Goal: Manage account settings

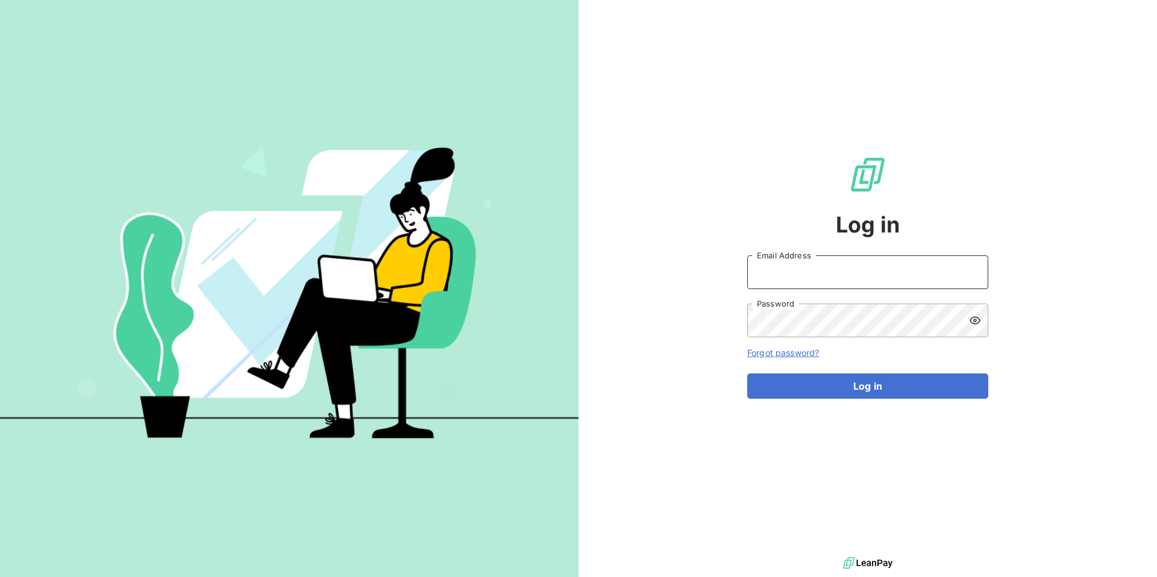
click at [828, 283] on input "Email Address" at bounding box center [867, 273] width 241 height 34
type input "[PERSON_NAME][EMAIL_ADDRESS][DOMAIN_NAME]"
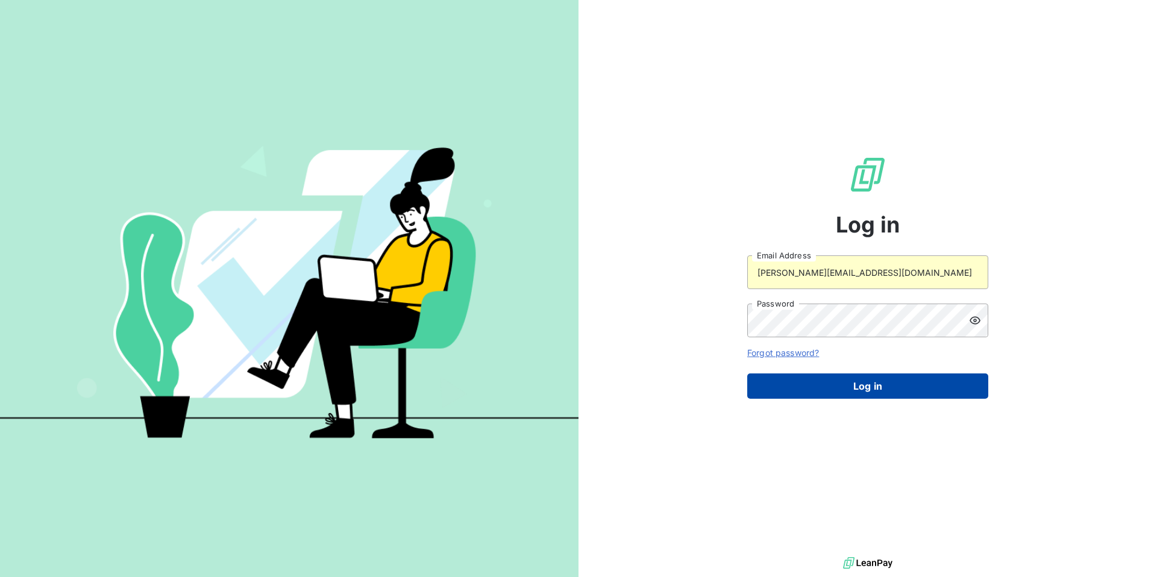
click at [868, 384] on button "Log in" at bounding box center [867, 386] width 241 height 25
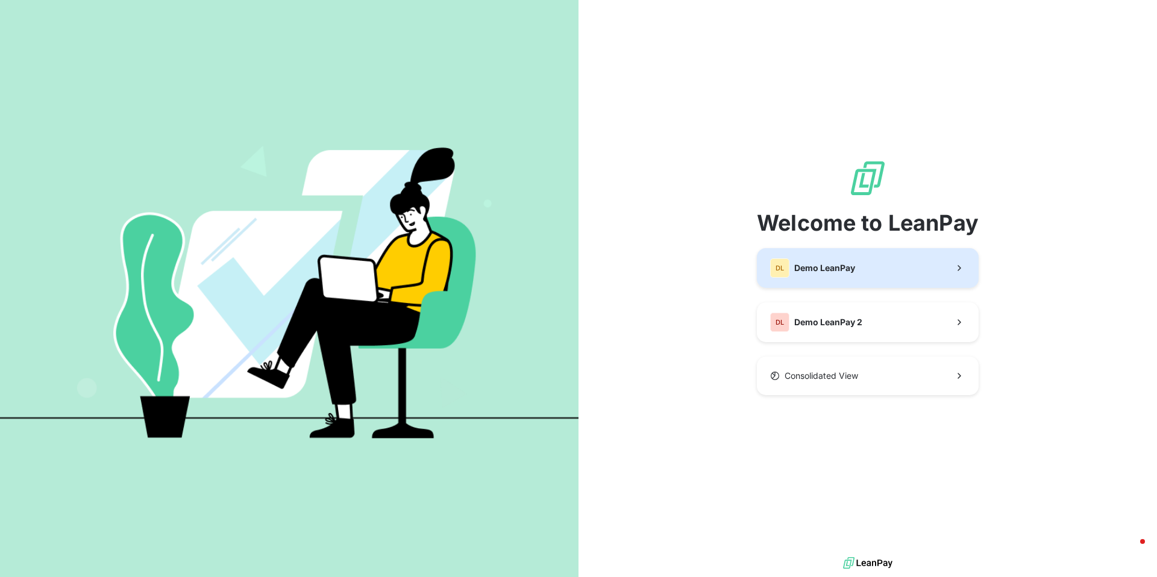
click at [847, 271] on span "Demo LeanPay" at bounding box center [825, 268] width 61 height 12
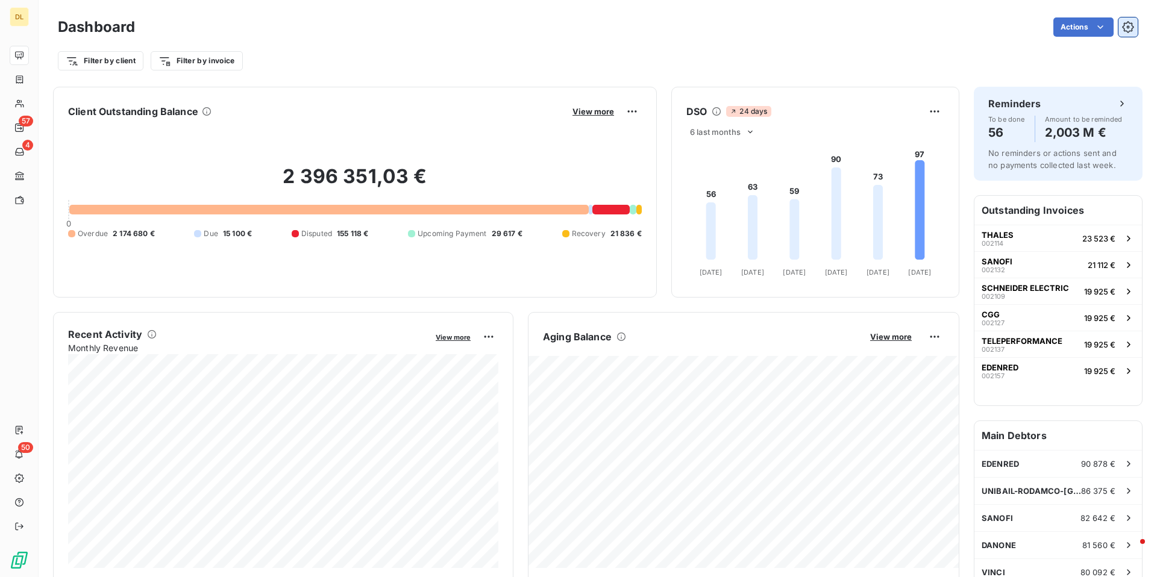
click at [1131, 23] on icon "button" at bounding box center [1127, 26] width 11 height 11
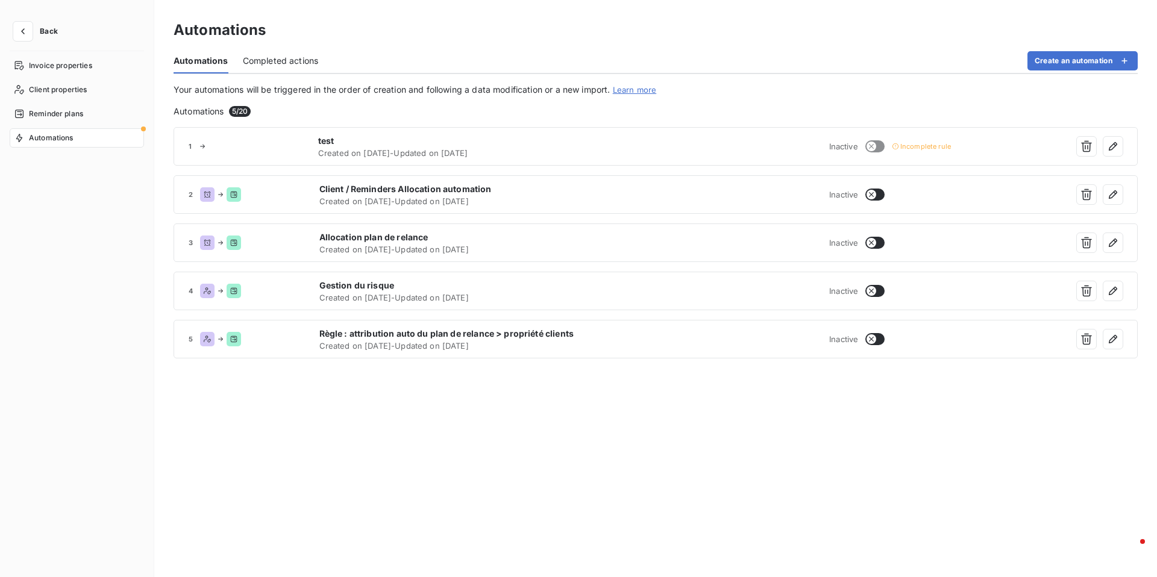
click at [129, 142] on div "Automations" at bounding box center [77, 137] width 134 height 19
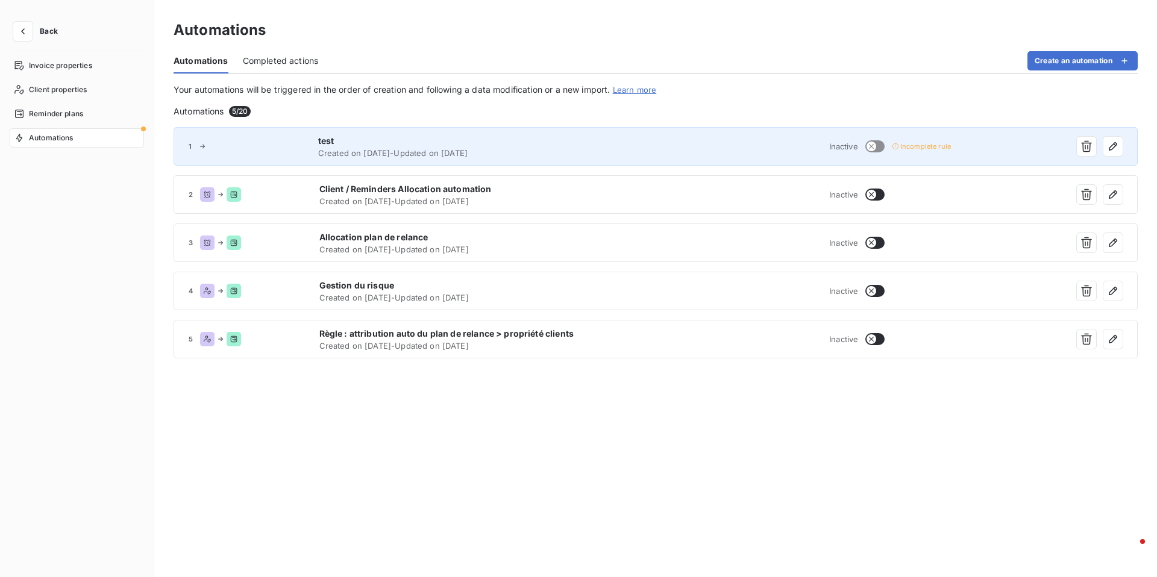
click at [420, 144] on span "test" at bounding box center [486, 141] width 336 height 12
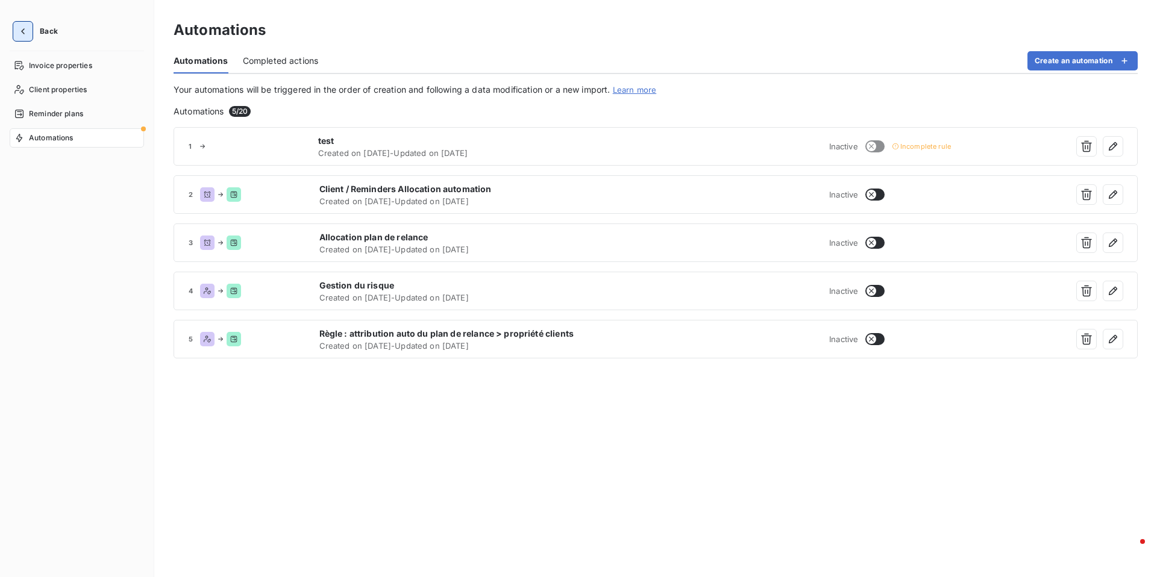
click at [28, 34] on icon "button" at bounding box center [23, 31] width 12 height 12
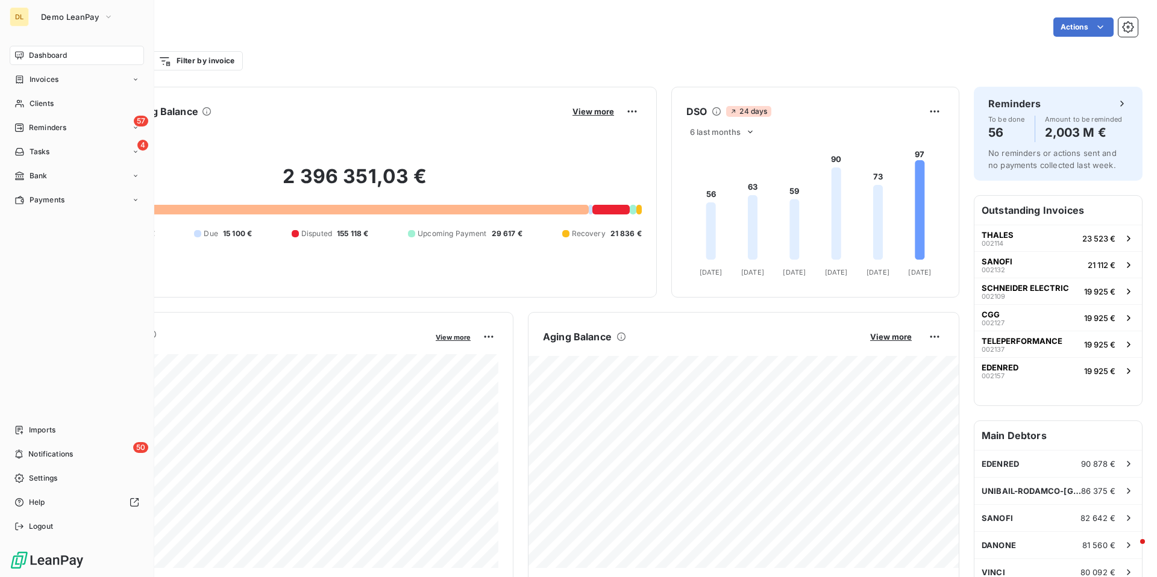
click at [52, 47] on div "Dashboard" at bounding box center [77, 55] width 134 height 19
click at [46, 477] on span "Settings" at bounding box center [43, 478] width 28 height 11
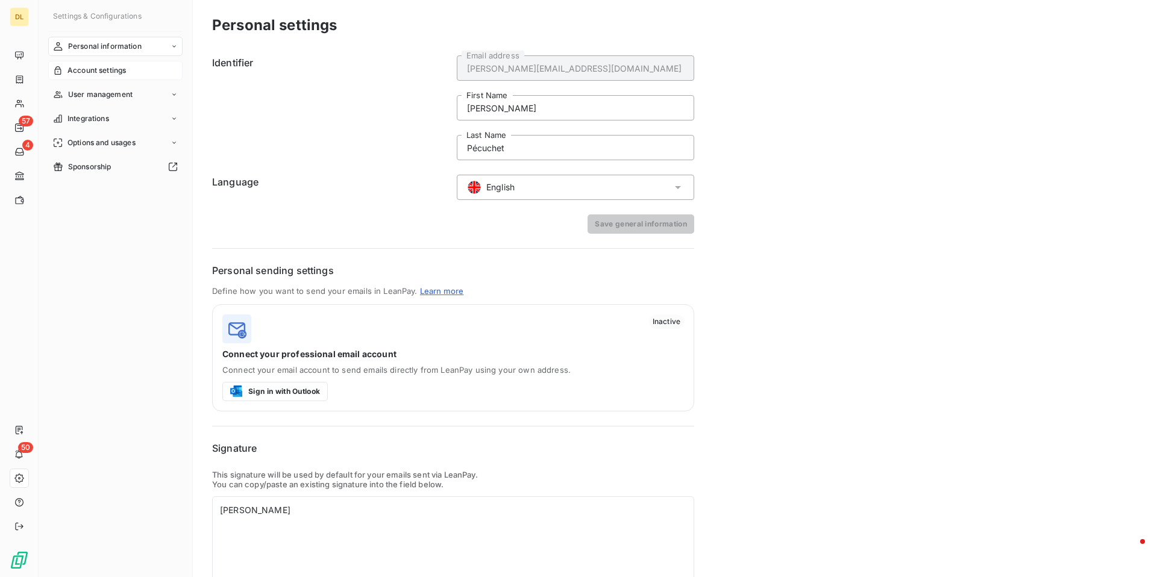
click at [109, 77] on div "Account settings" at bounding box center [115, 70] width 134 height 19
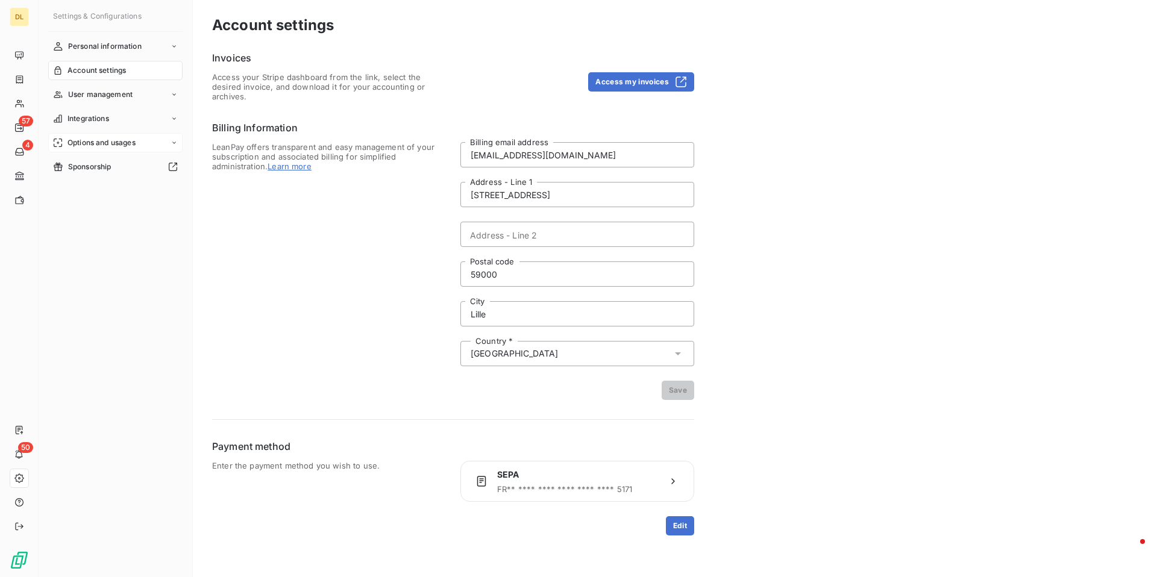
click at [120, 148] on span "Options and usages" at bounding box center [102, 142] width 68 height 11
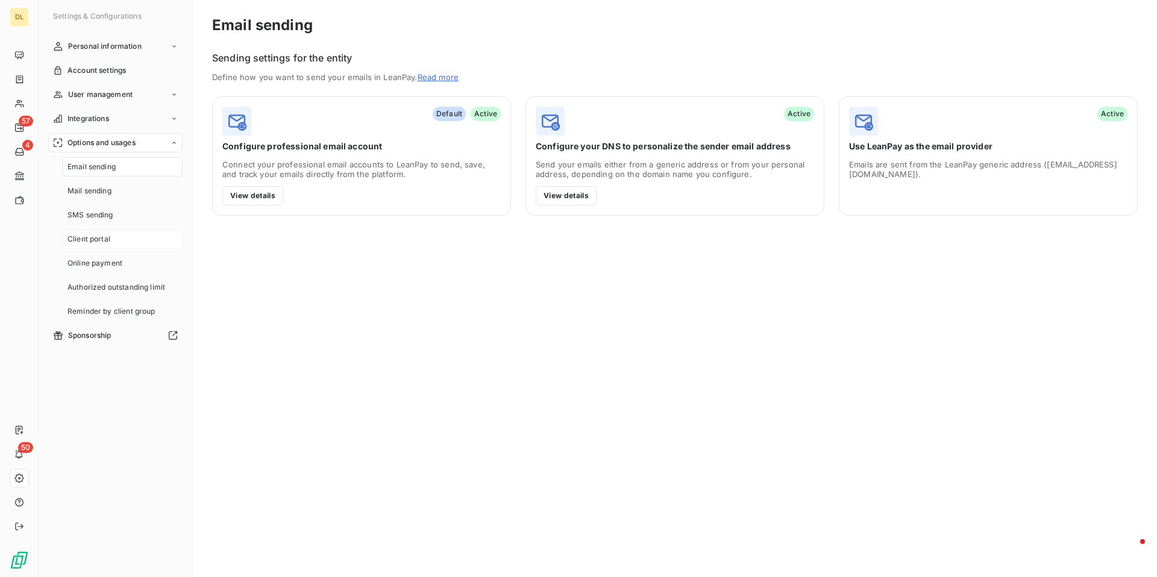
click at [111, 243] on div "Client portal" at bounding box center [123, 239] width 120 height 19
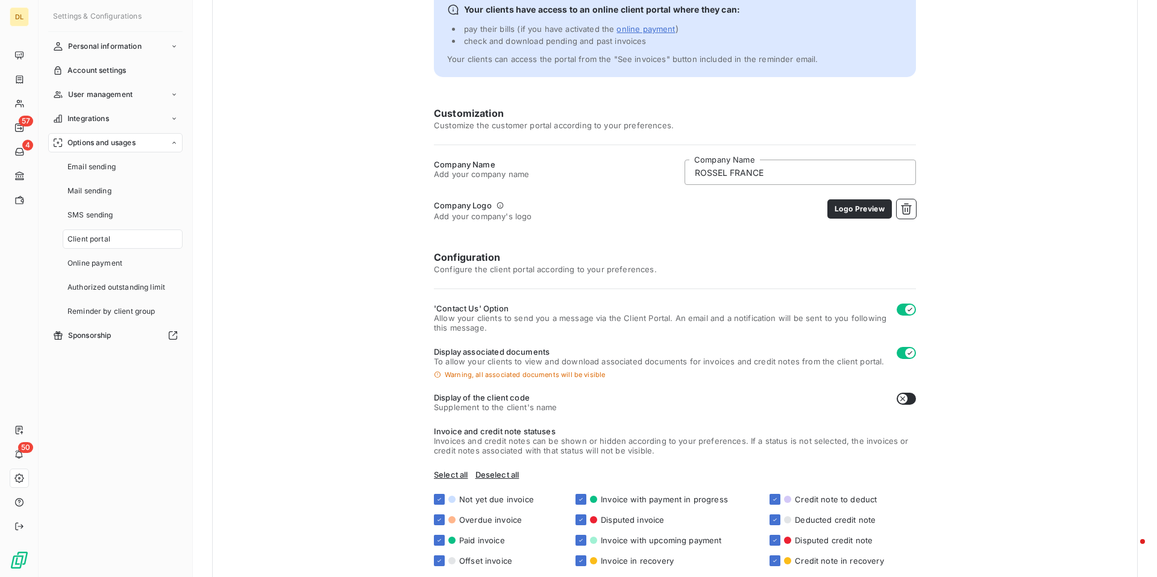
scroll to position [84, 0]
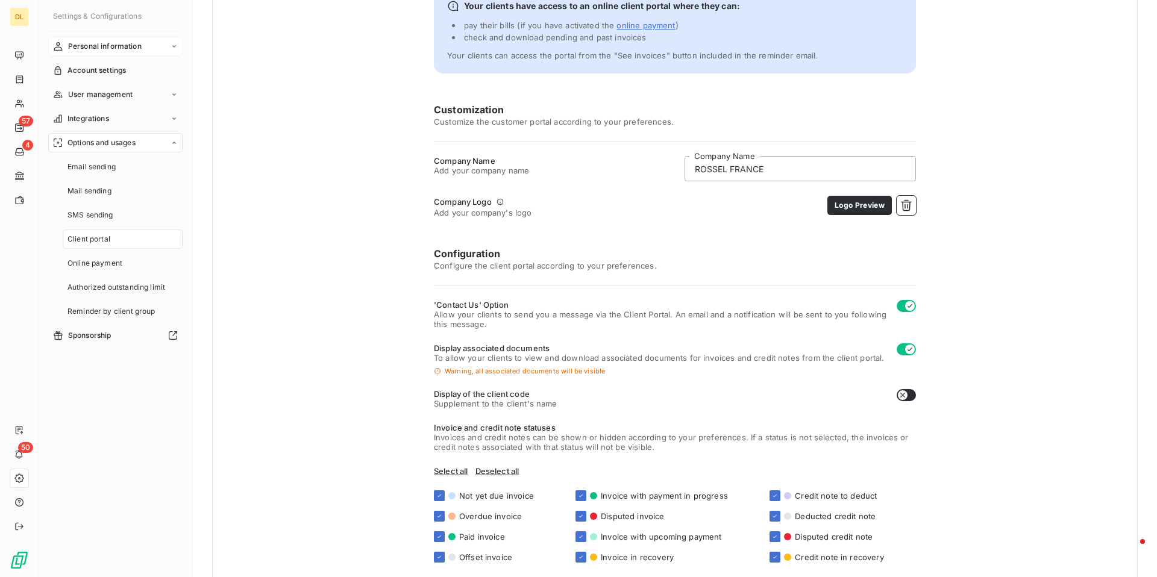
click at [118, 46] on span "Personal information" at bounding box center [105, 46] width 74 height 11
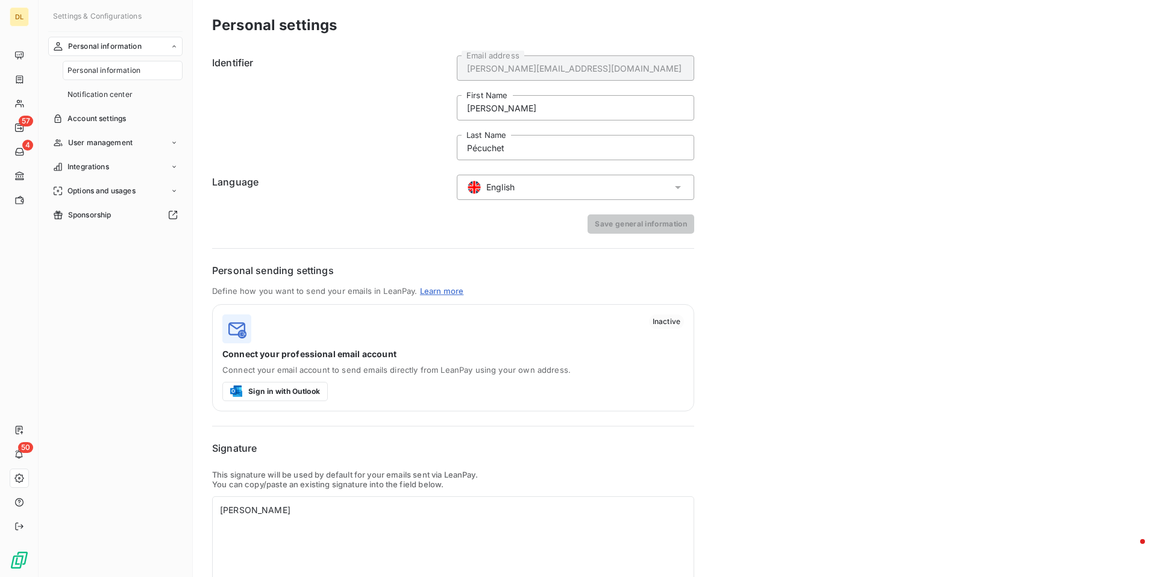
click at [528, 190] on div "English" at bounding box center [576, 187] width 238 height 25
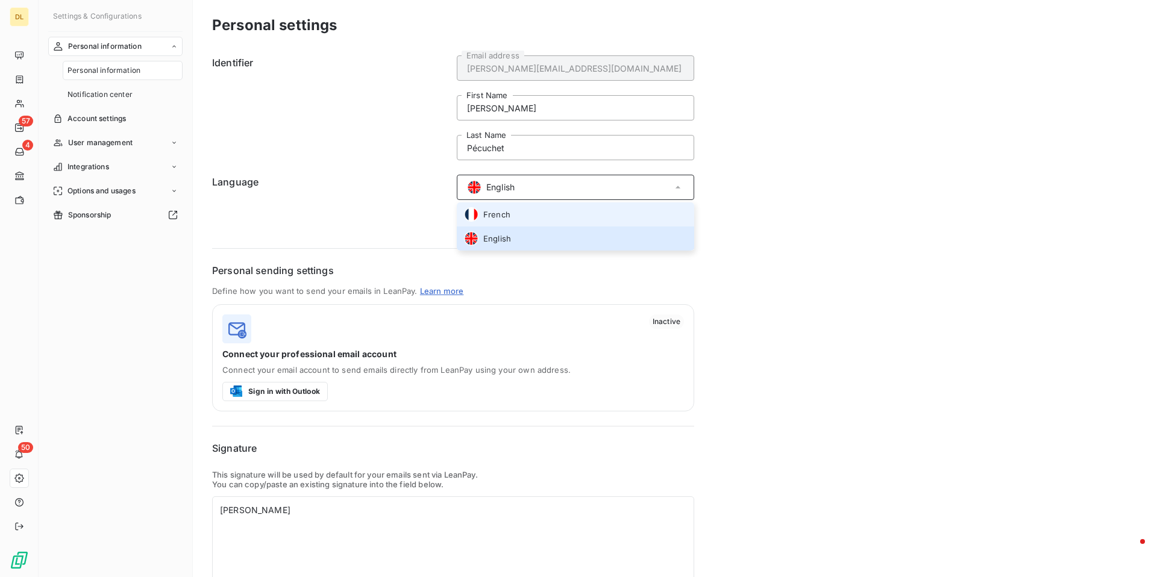
click at [527, 211] on li "French" at bounding box center [576, 215] width 238 height 24
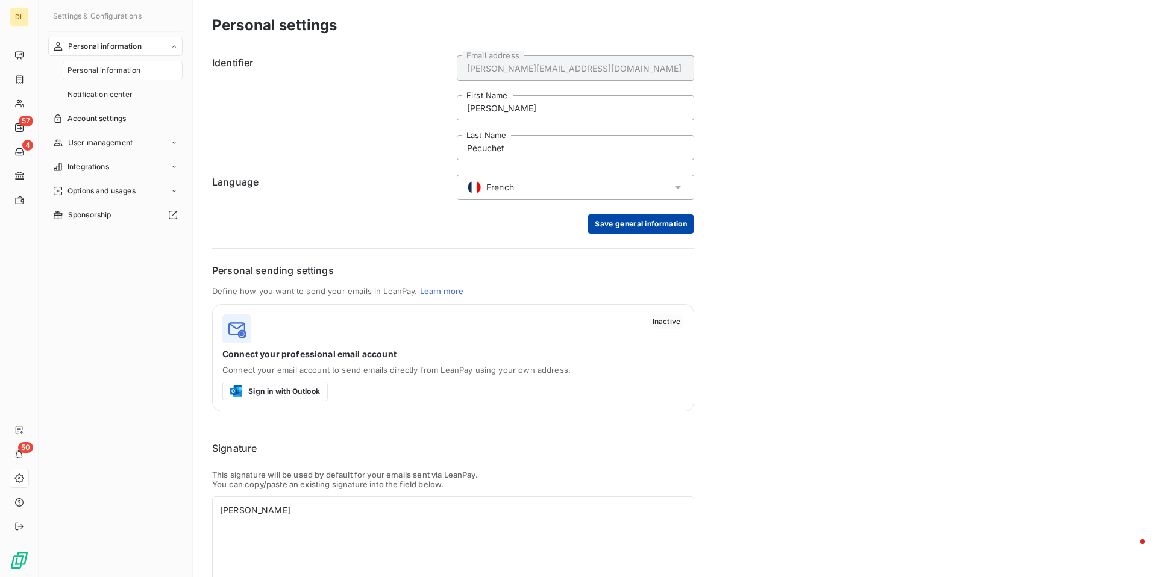
click at [611, 232] on button "Save general information" at bounding box center [641, 224] width 107 height 19
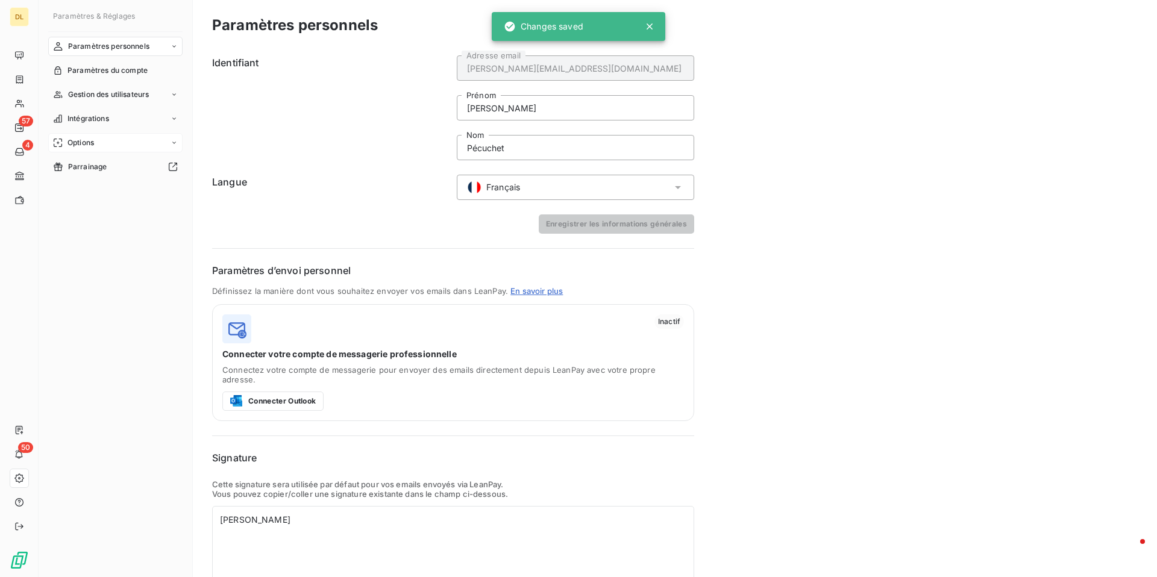
click at [121, 143] on div "Options" at bounding box center [115, 142] width 134 height 19
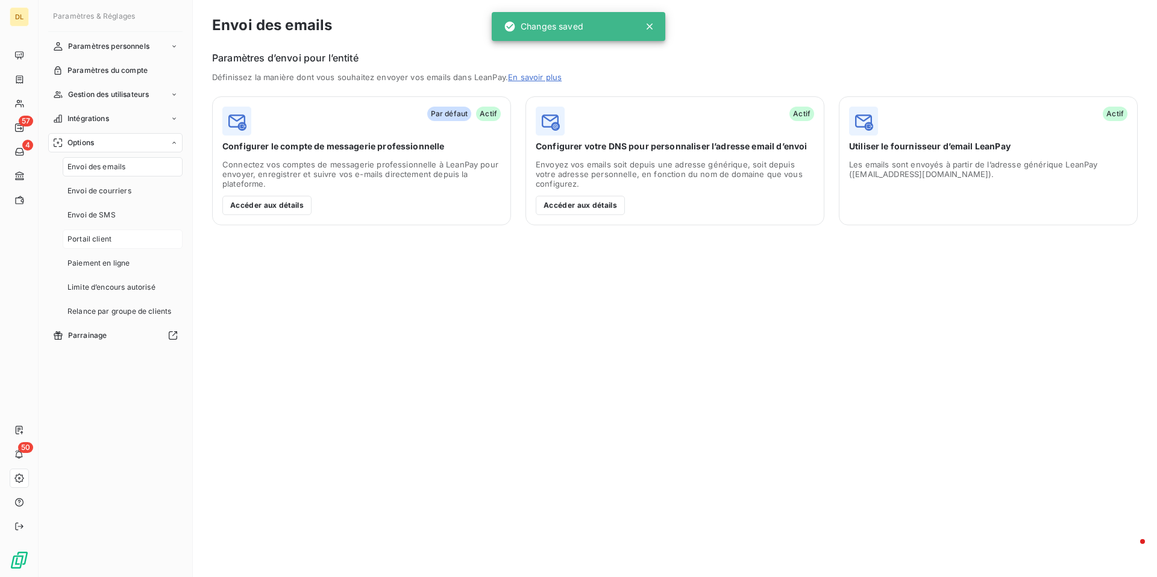
click at [127, 232] on div "Portail client" at bounding box center [123, 239] width 120 height 19
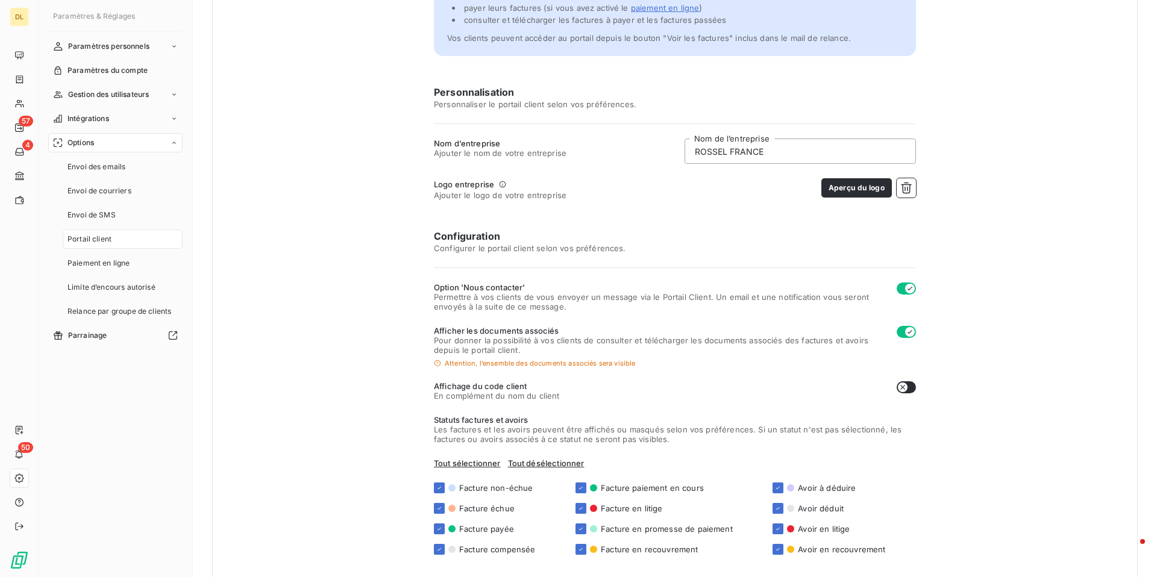
scroll to position [103, 0]
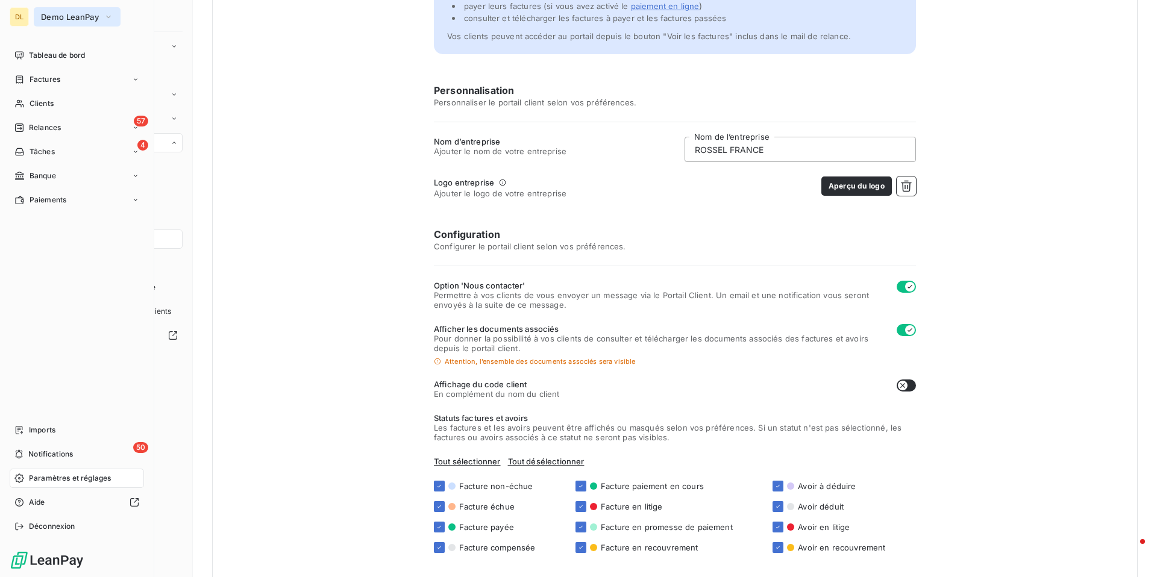
click at [81, 19] on span "Demo LeanPay" at bounding box center [70, 17] width 58 height 10
click at [99, 8] on button "Demo LeanPay" at bounding box center [77, 16] width 87 height 19
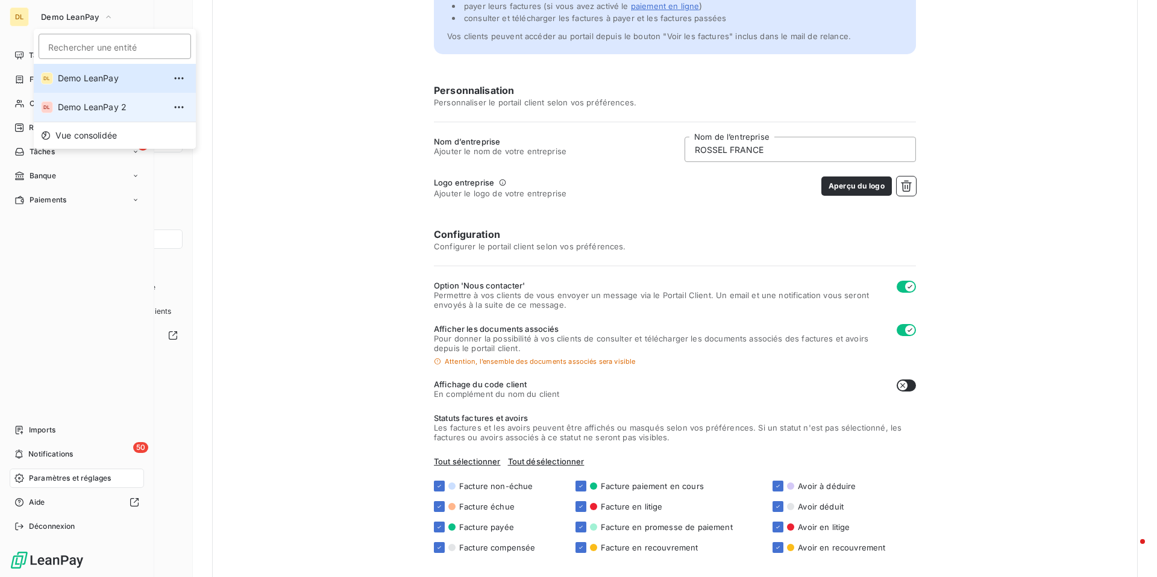
click at [95, 106] on span "Demo LeanPay 2" at bounding box center [111, 107] width 107 height 12
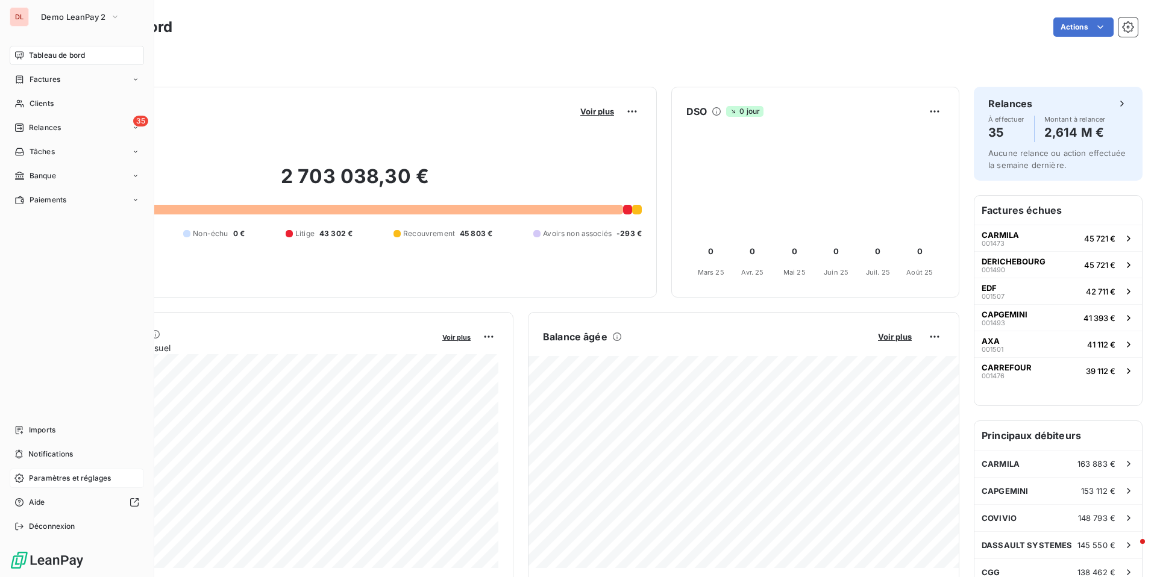
click at [83, 476] on span "Paramètres et réglages" at bounding box center [70, 478] width 82 height 11
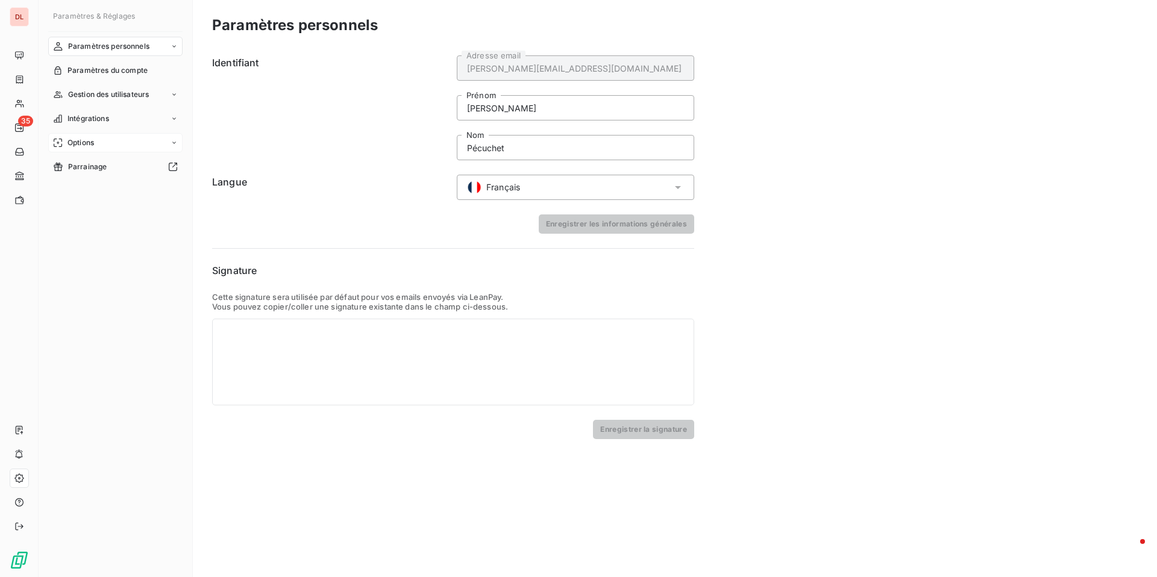
click at [112, 138] on div "Options" at bounding box center [115, 142] width 134 height 19
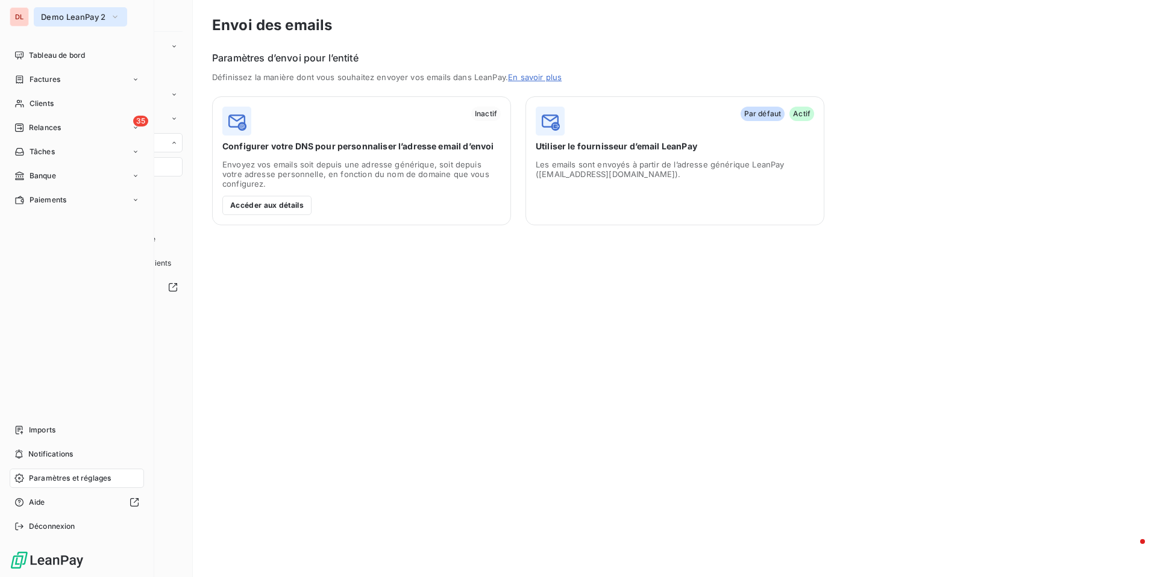
click at [103, 25] on button "Demo LeanPay 2" at bounding box center [80, 16] width 93 height 19
